Goal: Task Accomplishment & Management: Use online tool/utility

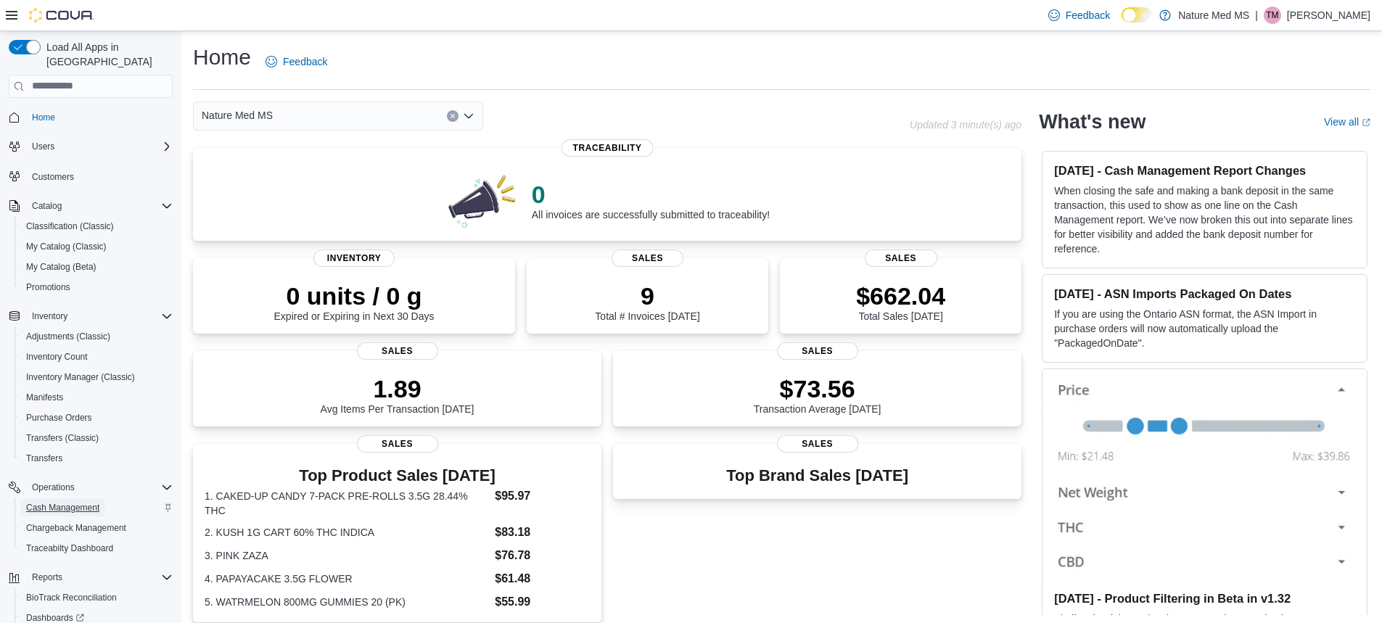
click at [74, 502] on span "Cash Management" at bounding box center [62, 508] width 73 height 12
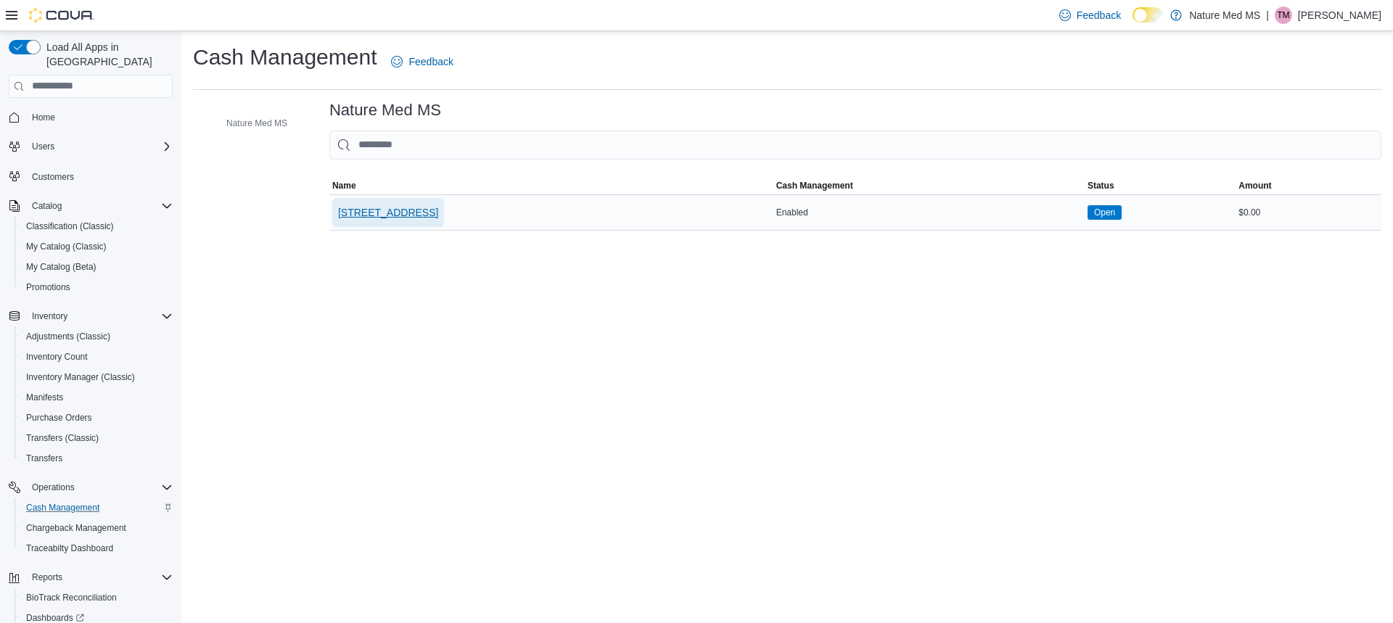
click at [380, 213] on span "[STREET_ADDRESS]" at bounding box center [388, 212] width 100 height 15
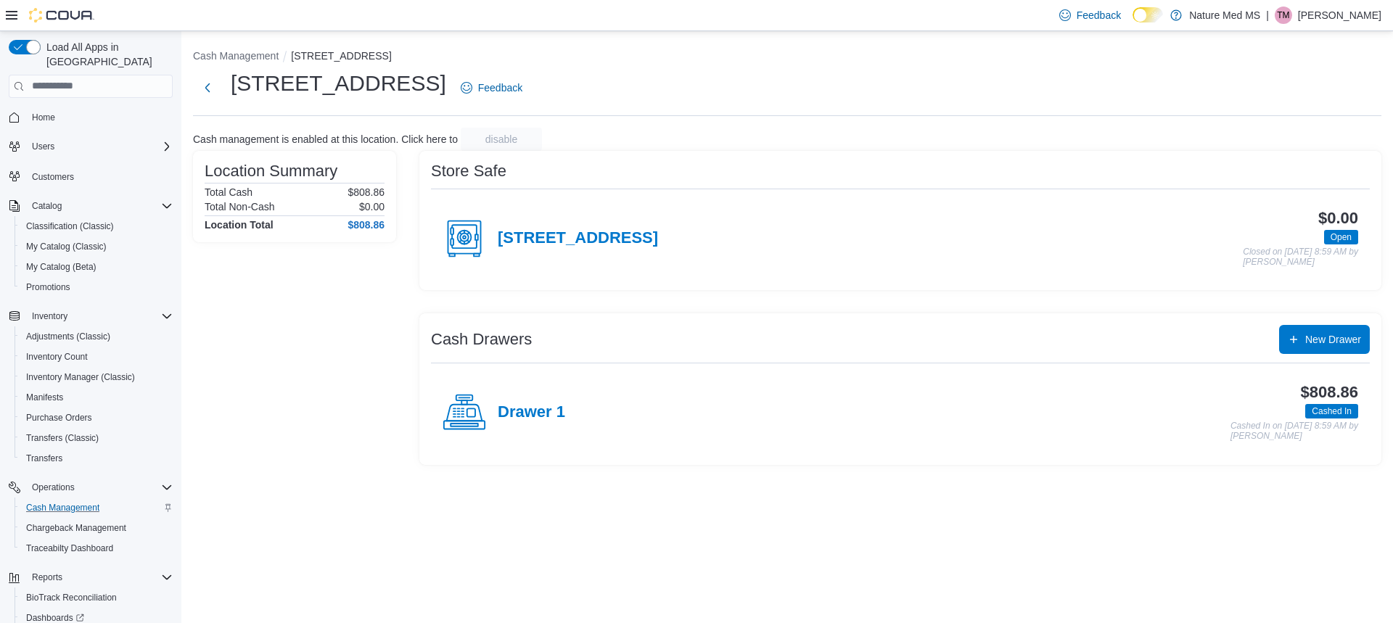
click at [457, 416] on icon at bounding box center [464, 413] width 44 height 44
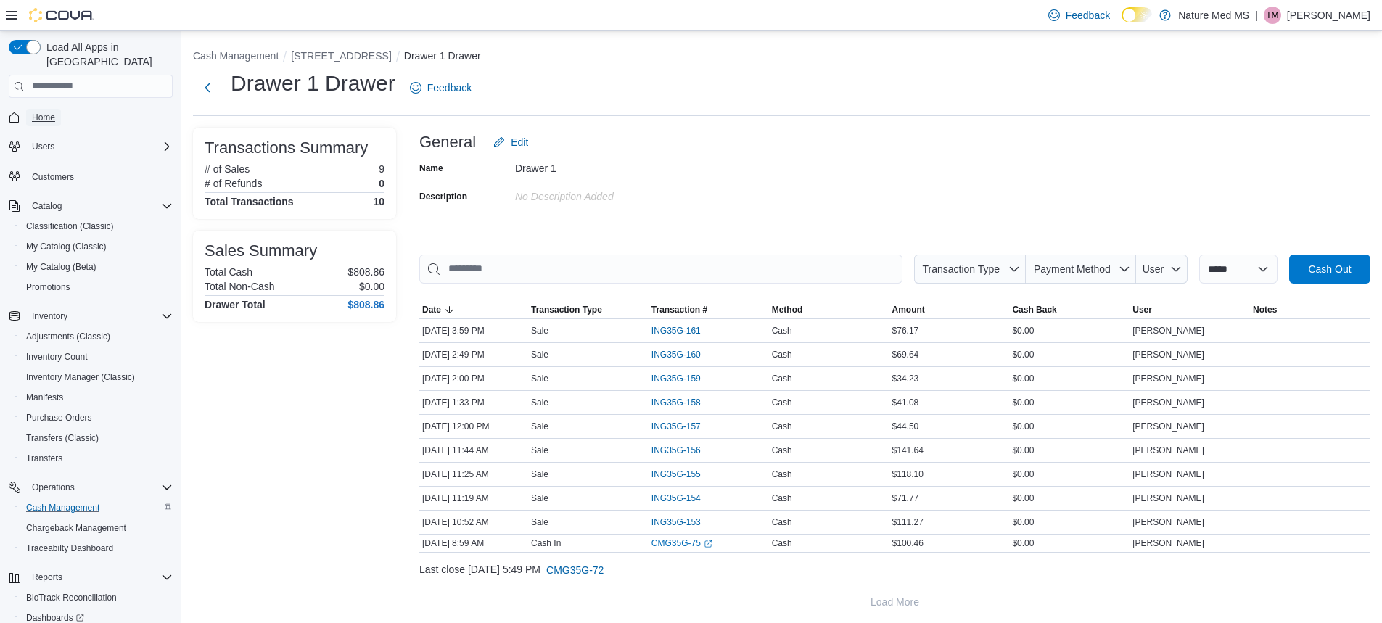
click at [38, 112] on span "Home" at bounding box center [43, 118] width 23 height 12
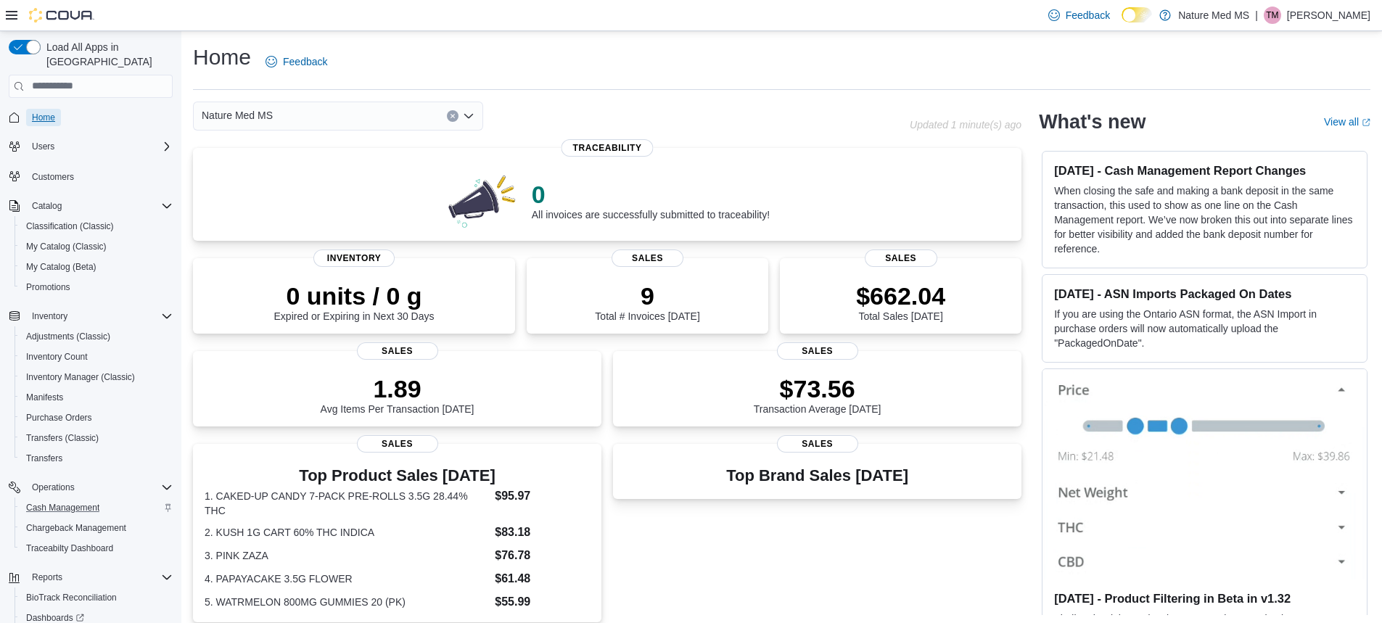
click at [53, 112] on span "Home" at bounding box center [43, 118] width 23 height 12
